Goal: Task Accomplishment & Management: Complete application form

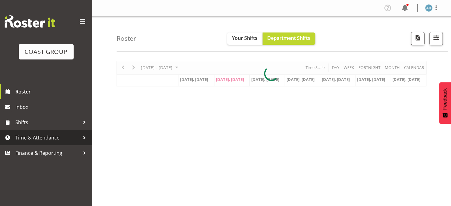
click at [39, 139] on span "Time & Attendance" at bounding box center [47, 137] width 64 height 9
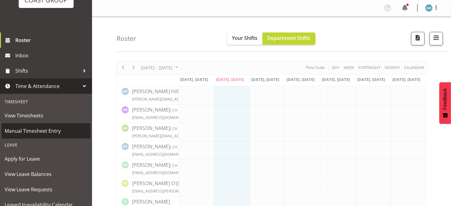
scroll to position [54, 0]
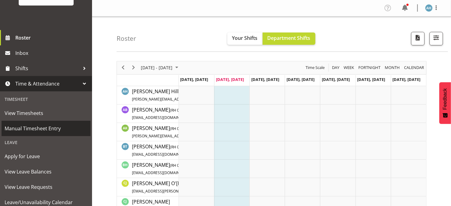
click at [44, 127] on span "Manual Timesheet Entry" at bounding box center [46, 128] width 83 height 9
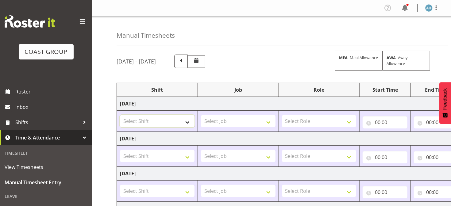
click at [179, 118] on select "Select Shift Apply Lettering C/D Screens C/D Screens CHC SIGN ADMIN (LEAVE ALON…" at bounding box center [157, 121] width 75 height 12
click at [120, 115] on select "Select Shift Apply Lettering C/D Screens C/D Screens CHC SIGN ADMIN (LEAVE ALON…" at bounding box center [157, 121] width 75 height 12
click at [162, 117] on select "Apply Lettering C/D Screens C/D Screens CHC SIGN ADMIN (LEAVE ALONE, DONT MAKE …" at bounding box center [157, 121] width 75 height 12
select select "62216"
click at [120, 115] on select "Apply Lettering C/D Screens C/D Screens CHC SIGN ADMIN (LEAVE ALONE, DONT MAKE …" at bounding box center [157, 121] width 75 height 12
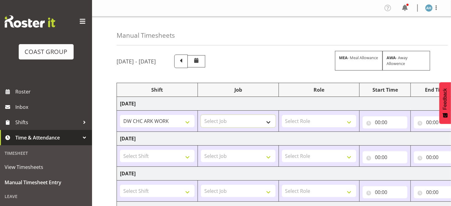
click at [233, 118] on select "Select Job 1 Carlton Events 1 Carlton Hamilton 1 Carlton Wellington 1 EHS WAREH…" at bounding box center [238, 121] width 75 height 12
select select "624"
click at [201, 115] on select "Select Job 1 Carlton Events 1 Carlton Hamilton 1 Carlton Wellington 1 EHS WAREH…" at bounding box center [238, 121] width 75 height 12
click at [320, 121] on select "Select Role DW WORKSHOP HAND" at bounding box center [319, 121] width 75 height 12
select select "223"
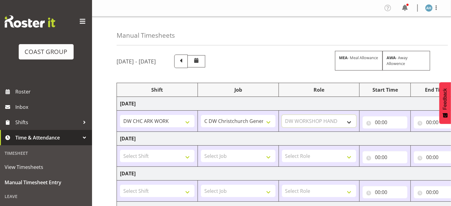
click at [282, 115] on select "Select Role DW WORKSHOP HAND" at bounding box center [319, 121] width 75 height 12
click at [380, 123] on input "00:00" at bounding box center [384, 122] width 45 height 12
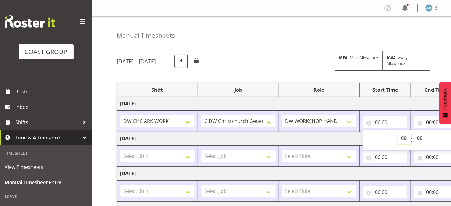
click at [404, 139] on select "00 01 02 03 04 05 06 07 08 09 10 11 12 13 14 15 16 17 18 19 20 21 22 23" at bounding box center [404, 138] width 14 height 12
select select "8"
click at [397, 132] on select "00 01 02 03 04 05 06 07 08 09 10 11 12 13 14 15 16 17 18 19 20 21 22 23" at bounding box center [404, 138] width 14 height 12
type input "08:00"
click at [428, 122] on input "00:00" at bounding box center [436, 122] width 45 height 12
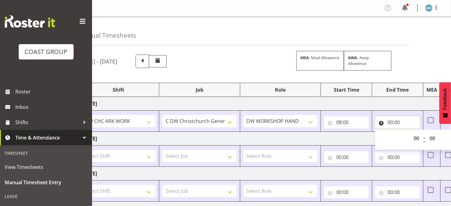
scroll to position [0, 39]
click at [414, 138] on select "00 01 02 03 04 05 06 07 08 09 10 11 12 13 14 15 16 17 18 19 20 21 22 23" at bounding box center [416, 138] width 14 height 12
select select "16"
click at [409, 132] on select "00 01 02 03 04 05 06 07 08 09 10 11 12 13 14 15 16 17 18 19 20 21 22 23" at bounding box center [416, 138] width 14 height 12
type input "16:00"
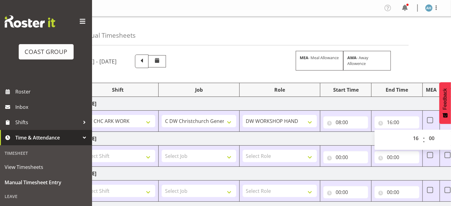
click at [383, 103] on td "Wednesday 13th August 2025" at bounding box center [292, 104] width 429 height 14
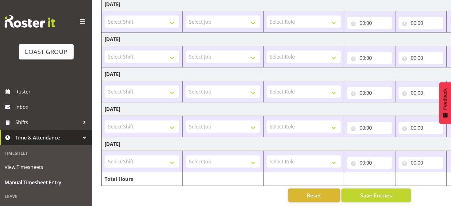
scroll to position [173, 0]
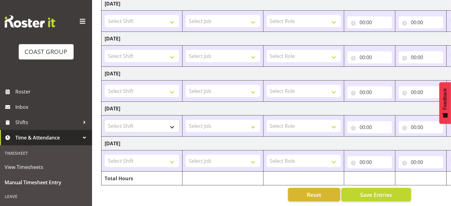
click at [171, 121] on select "Select Shift Apply Lettering C/D Screens C/D Screens CHC SIGN ADMIN (LEAVE ALON…" at bounding box center [142, 126] width 75 height 12
select select "1497"
click at [105, 120] on select "Select Shift Apply Lettering C/D Screens C/D Screens CHC SIGN ADMIN (LEAVE ALON…" at bounding box center [142, 126] width 75 height 12
click at [250, 121] on select "Select Job 1 Carlton Events 1 Carlton Hamilton 1 Carlton Wellington 1 EHS WAREH…" at bounding box center [223, 126] width 75 height 12
select select "624"
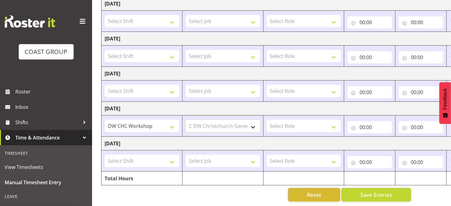
click at [186, 120] on select "Select Job 1 Carlton Events 1 Carlton Hamilton 1 Carlton Wellington 1 EHS WAREH…" at bounding box center [223, 126] width 75 height 12
click at [168, 155] on select "Select Shift Apply Lettering C/D Screens C/D Screens CHC SIGN ADMIN (LEAVE ALON…" at bounding box center [142, 161] width 75 height 12
select select "1497"
click at [105, 155] on select "Select Shift Apply Lettering C/D Screens C/D Screens CHC SIGN ADMIN (LEAVE ALON…" at bounding box center [142, 161] width 75 height 12
click at [220, 159] on select "Select Job 1 Carlton Events 1 Carlton Hamilton 1 Carlton Wellington 1 EHS WAREH…" at bounding box center [223, 161] width 75 height 12
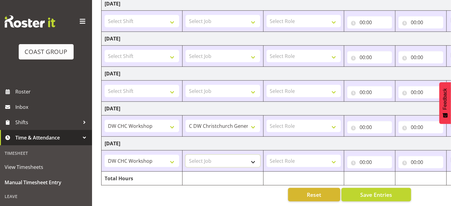
select select "624"
click at [186, 155] on select "Select Job 1 Carlton Events 1 Carlton Hamilton 1 Carlton Wellington 1 EHS WAREH…" at bounding box center [223, 161] width 75 height 12
click at [303, 158] on select "Select Role DW WORKSHOP HAND" at bounding box center [304, 161] width 75 height 12
select select "223"
click at [267, 155] on select "Select Role DW WORKSHOP HAND" at bounding box center [304, 161] width 75 height 12
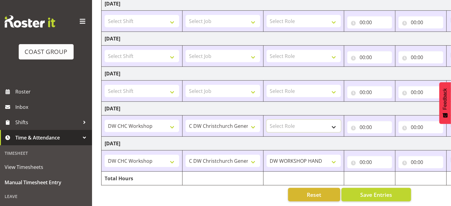
click at [302, 120] on select "Select Role DW WORKSHOP HAND" at bounding box center [304, 126] width 75 height 12
select select "223"
click at [267, 120] on select "Select Role DW WORKSHOP HAND" at bounding box center [304, 126] width 75 height 12
click at [362, 123] on input "00:00" at bounding box center [369, 127] width 45 height 12
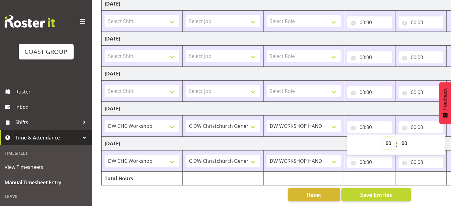
click at [390, 138] on select "00 01 02 03 04 05 06 07 08 09 10 11 12 13 14 15 16 17 18 19 20 21 22 23" at bounding box center [389, 143] width 14 height 12
select select "8"
click at [382, 137] on select "00 01 02 03 04 05 06 07 08 09 10 11 12 13 14 15 16 17 18 19 20 21 22 23" at bounding box center [389, 143] width 14 height 12
type input "08:00"
click at [405, 137] on select "00 01 02 03 04 05 06 07 08 09 10 11 12 13 14 15 16 17 18 19 20 21 22 23 24 25 2…" at bounding box center [405, 143] width 14 height 12
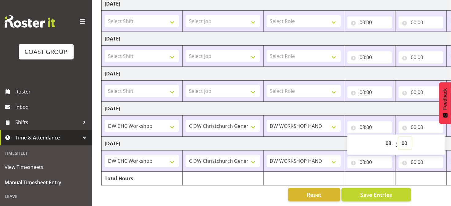
select select "30"
click at [398, 137] on select "00 01 02 03 04 05 06 07 08 09 10 11 12 13 14 15 16 17 18 19 20 21 22 23 24 25 2…" at bounding box center [405, 143] width 14 height 12
type input "08:30"
click at [413, 125] on input "00:00" at bounding box center [420, 127] width 45 height 12
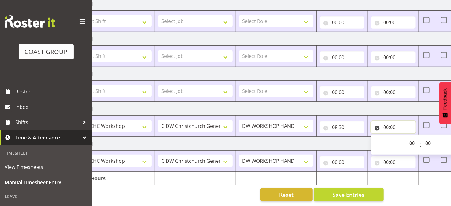
scroll to position [0, 43]
click at [412, 139] on select "00 01 02 03 04 05 06 07 08 09 10 11 12 13 14 15 16 17 18 19 20 21 22 23" at bounding box center [413, 143] width 14 height 12
select select "16"
click at [406, 137] on select "00 01 02 03 04 05 06 07 08 09 10 11 12 13 14 15 16 17 18 19 20 21 22 23" at bounding box center [413, 143] width 14 height 12
type input "16:00"
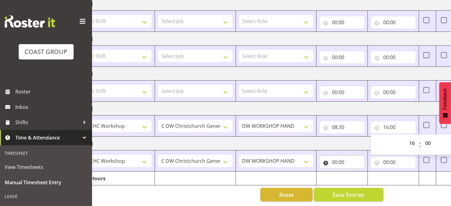
click at [335, 157] on input "00:00" at bounding box center [342, 162] width 45 height 12
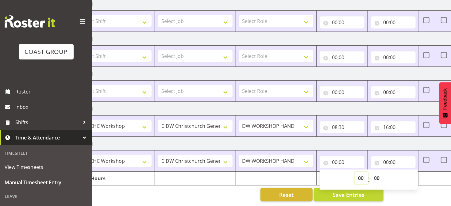
click at [358, 175] on select "00 01 02 03 04 05 06 07 08 09 10 11 12 13 14 15 16 17 18 19 20 21 22 23" at bounding box center [362, 178] width 14 height 12
select select "8"
click at [355, 172] on select "00 01 02 03 04 05 06 07 08 09 10 11 12 13 14 15 16 17 18 19 20 21 22 23" at bounding box center [362, 178] width 14 height 12
type input "08:00"
click at [386, 157] on input "00:00" at bounding box center [393, 162] width 45 height 12
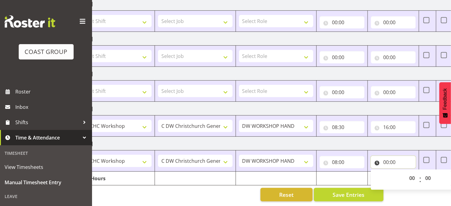
drag, startPoint x: 386, startPoint y: 157, endPoint x: 412, endPoint y: 174, distance: 31.2
click at [412, 168] on div "00:00 00 01 02 03 04 05 06 07 08 09 10 11 12 13 14 15 16 17 18 19 20 21 22 23 :…" at bounding box center [393, 162] width 45 height 12
click at [384, 156] on input "00:00" at bounding box center [393, 162] width 45 height 12
click at [410, 173] on select "00 01 02 03 04 05 06 07 08 09 10 11 12 13 14 15 16 17 18 19 20 21 22 23" at bounding box center [413, 178] width 14 height 12
select select "16"
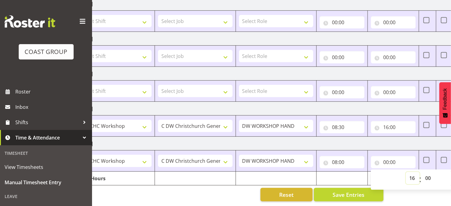
click at [406, 172] on select "00 01 02 03 04 05 06 07 08 09 10 11 12 13 14 15 16 17 18 19 20 21 22 23" at bounding box center [413, 178] width 14 height 12
type input "16:00"
click at [427, 172] on select "00 01 02 03 04 05 06 07 08 09 10 11 12 13 14 15 16 17 18 19 20 21 22 23 24 25 2…" at bounding box center [429, 178] width 14 height 12
select select "15"
click at [422, 172] on select "00 01 02 03 04 05 06 07 08 09 10 11 12 13 14 15 16 17 18 19 20 21 22 23 24 25 2…" at bounding box center [429, 178] width 14 height 12
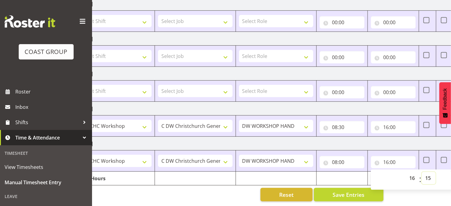
type input "16:15"
click at [397, 143] on td "Tuesday 19th August 2025" at bounding box center [288, 144] width 429 height 14
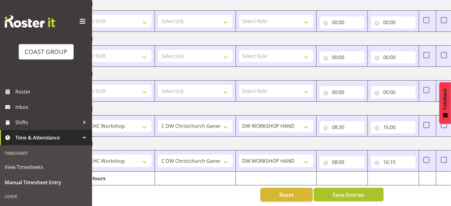
click at [358, 191] on span "Save Entries" at bounding box center [348, 195] width 32 height 8
click at [344, 191] on span "Save Entries" at bounding box center [348, 195] width 32 height 8
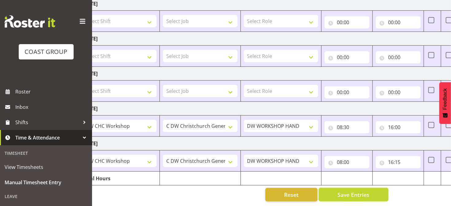
scroll to position [0, 0]
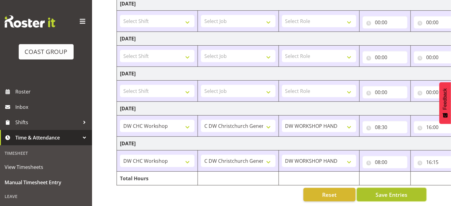
click at [386, 191] on span "Save Entries" at bounding box center [391, 195] width 32 height 8
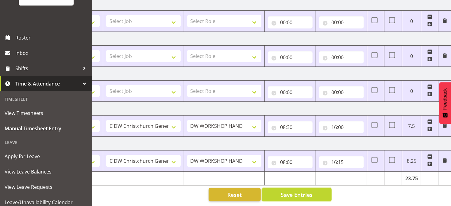
scroll to position [55, 0]
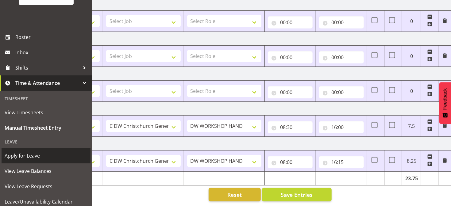
click at [35, 154] on span "Apply for Leave" at bounding box center [46, 155] width 83 height 9
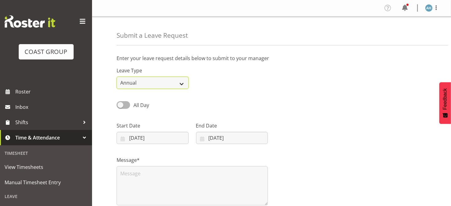
click at [184, 84] on select "Annual Sick Leave Without Pay Bereavement Domestic Violence Parental Jury Servi…" at bounding box center [153, 83] width 72 height 12
select select "Sick"
click at [117, 77] on select "Annual Sick Leave Without Pay Bereavement Domestic Violence Parental Jury Servi…" at bounding box center [153, 83] width 72 height 12
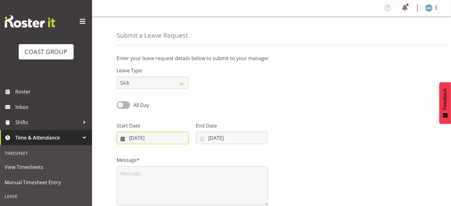
click at [148, 137] on input "19/08/2025" at bounding box center [153, 138] width 72 height 12
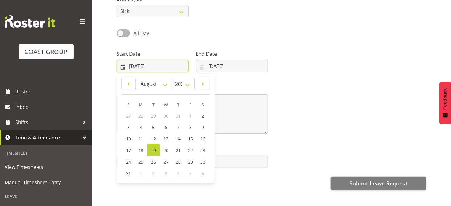
scroll to position [72, 0]
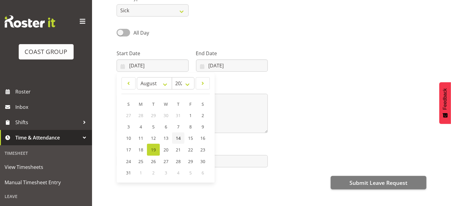
click at [181, 138] on link "14" at bounding box center [178, 137] width 12 height 11
type input "14/08/2025"
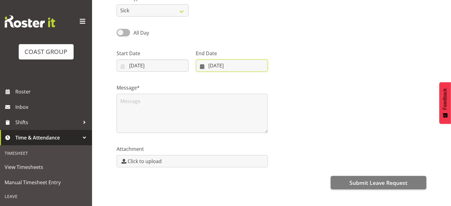
click at [231, 64] on input "19/08/2025" at bounding box center [232, 65] width 72 height 12
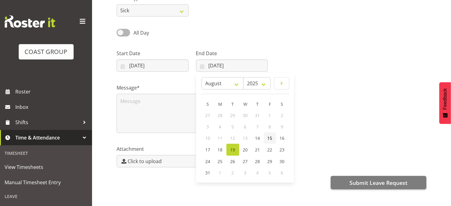
click at [271, 138] on span "15" at bounding box center [269, 138] width 5 height 6
type input "15/08/2025"
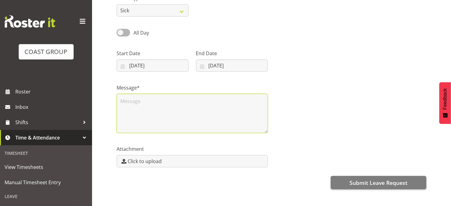
click at [163, 115] on textarea at bounding box center [192, 113] width 151 height 39
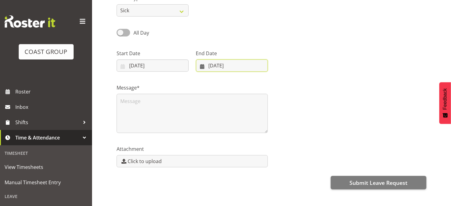
click at [232, 65] on input "15/08/2025" at bounding box center [232, 65] width 72 height 12
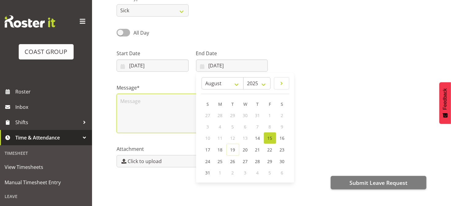
click at [151, 105] on textarea at bounding box center [192, 113] width 151 height 39
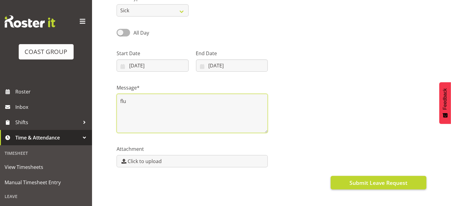
type textarea "flu"
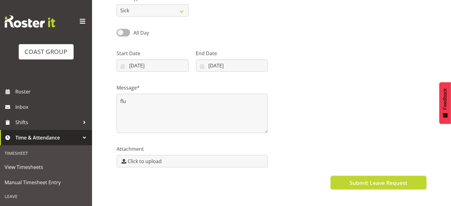
click at [369, 181] on span "Submit Leave Request" at bounding box center [378, 183] width 58 height 8
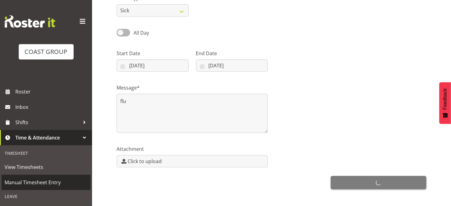
click at [33, 183] on span "Manual Timesheet Entry" at bounding box center [46, 182] width 83 height 9
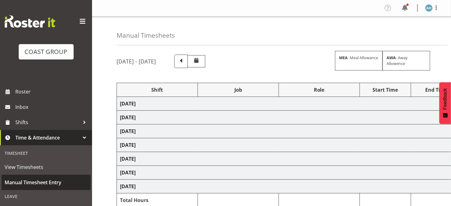
select select "62216"
select select "624"
select select "1497"
select select "624"
select select "1497"
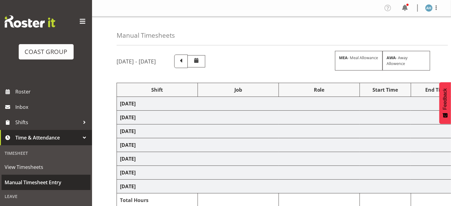
select select "624"
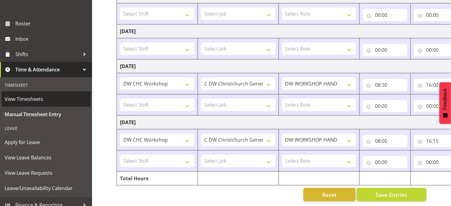
scroll to position [75, 0]
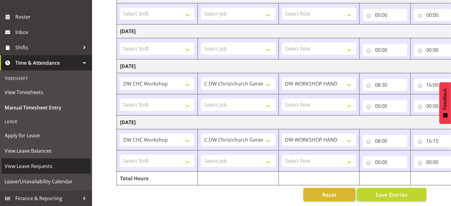
click at [34, 166] on span "View Leave Requests" at bounding box center [46, 166] width 83 height 9
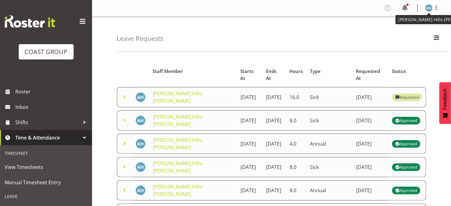
click at [430, 8] on img at bounding box center [428, 7] width 7 height 7
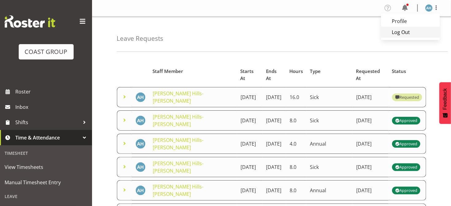
click at [405, 32] on link "Log Out" at bounding box center [410, 32] width 59 height 11
